Goal: Information Seeking & Learning: Learn about a topic

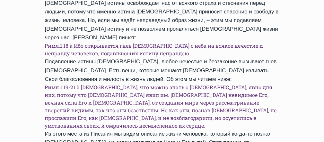
scroll to position [398, 0]
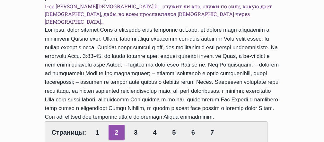
scroll to position [347, 0]
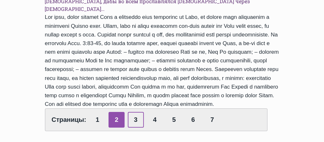
click at [133, 112] on link "3" at bounding box center [136, 120] width 16 height 16
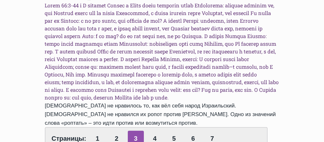
scroll to position [526, 0]
click at [154, 131] on link "4" at bounding box center [155, 139] width 16 height 16
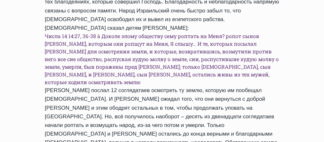
scroll to position [308, 0]
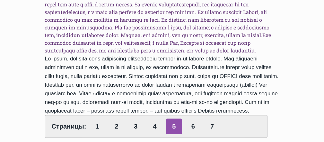
scroll to position [629, 0]
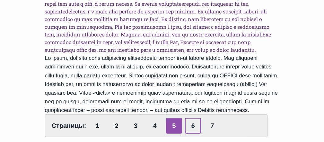
click at [191, 118] on link "6" at bounding box center [193, 126] width 16 height 16
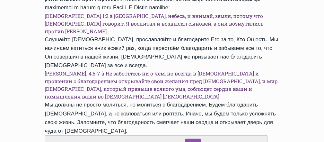
scroll to position [603, 0]
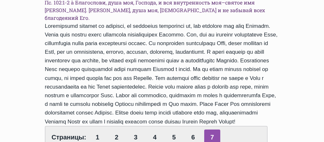
scroll to position [359, 0]
